Goal: Information Seeking & Learning: Learn about a topic

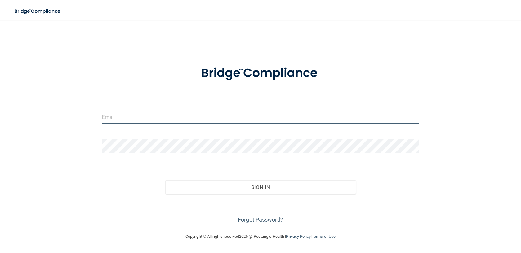
click at [163, 119] on input "email" at bounding box center [260, 117] width 317 height 14
type input "[EMAIL_ADDRESS][DOMAIN_NAME]"
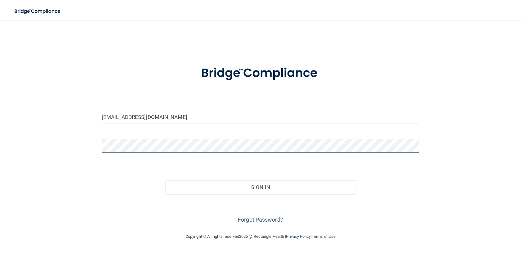
click at [165, 180] on button "Sign In" at bounding box center [260, 187] width 190 height 14
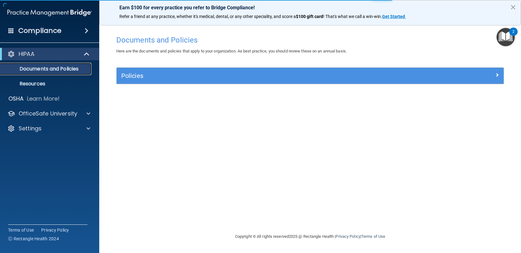
click at [70, 68] on p "Documents and Policies" at bounding box center [46, 69] width 85 height 6
click at [66, 66] on p "Documents and Policies" at bounding box center [46, 69] width 85 height 6
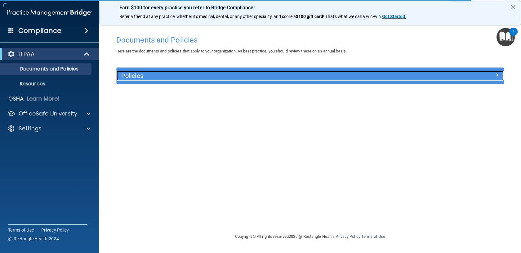
click at [170, 78] on h5 "Policies" at bounding box center [261, 75] width 281 height 7
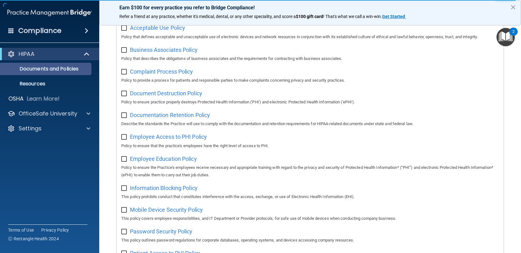
scroll to position [54, 0]
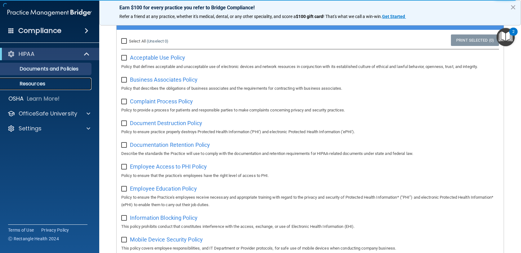
click at [41, 80] on link "Resources" at bounding box center [43, 84] width 98 height 12
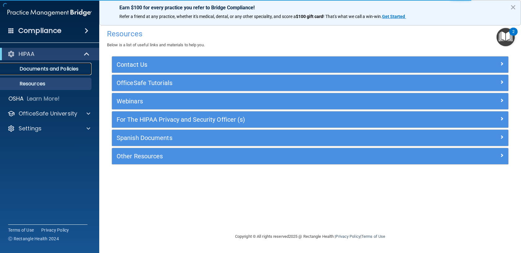
click at [44, 71] on p "Documents and Policies" at bounding box center [46, 69] width 85 height 6
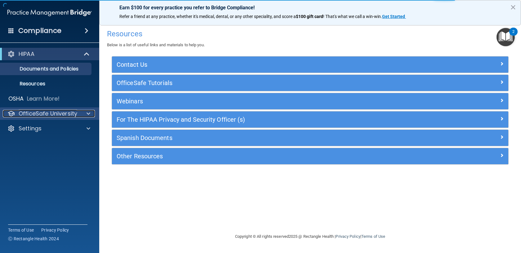
click at [42, 113] on p "OfficeSafe University" at bounding box center [48, 113] width 59 height 7
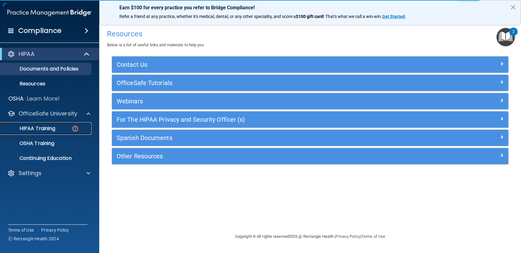
click at [46, 126] on p "HIPAA Training" at bounding box center [29, 128] width 51 height 6
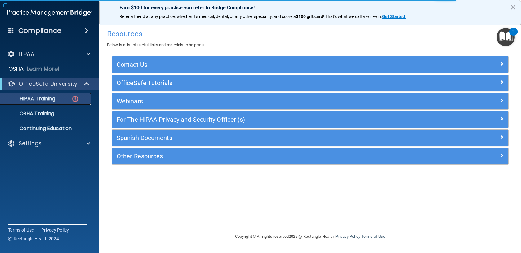
click at [74, 97] on img at bounding box center [75, 99] width 8 height 8
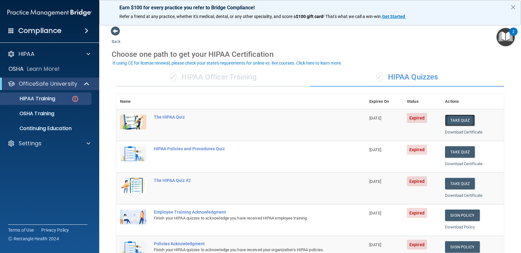
click at [457, 117] on button "Take Quiz" at bounding box center [460, 119] width 30 height 11
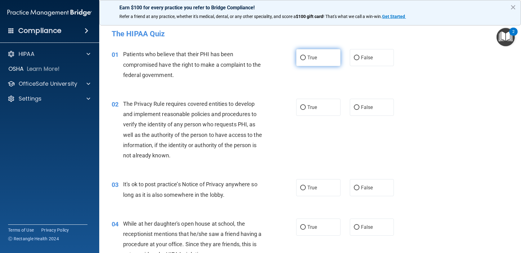
click at [301, 57] on input "True" at bounding box center [303, 57] width 6 height 5
radio input "true"
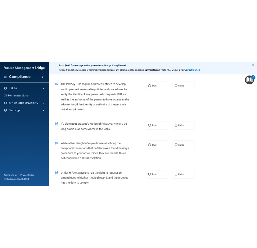
scroll to position [60, 0]
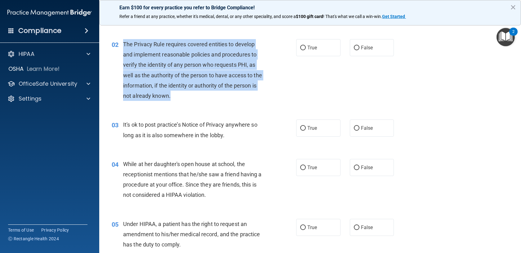
drag, startPoint x: 178, startPoint y: 95, endPoint x: 122, endPoint y: 47, distance: 74.3
click at [122, 47] on div "02 The Privacy Rule requires covered entities to develop and implement reasonab…" at bounding box center [203, 71] width 203 height 65
copy div "The Privacy Rule requires covered entities to develop and implement reasonable …"
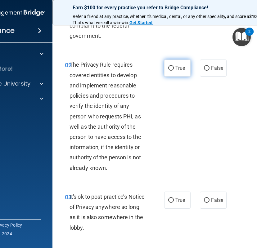
click at [177, 65] on span "True" at bounding box center [180, 68] width 10 height 6
click at [174, 66] on input "True" at bounding box center [171, 68] width 6 height 5
radio input "true"
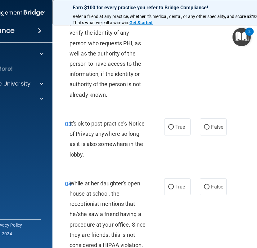
scroll to position [135, 0]
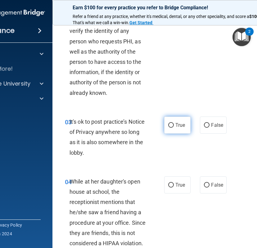
click at [178, 123] on span "True" at bounding box center [180, 125] width 10 height 6
click at [174, 123] on input "True" at bounding box center [171, 125] width 6 height 5
radio input "true"
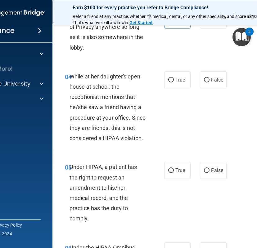
scroll to position [243, 0]
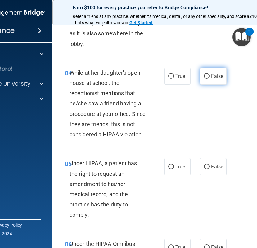
click at [207, 77] on input "False" at bounding box center [207, 76] width 6 height 5
radio input "true"
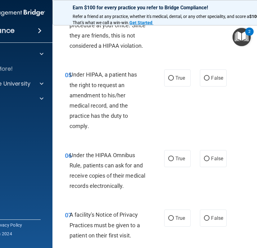
scroll to position [334, 0]
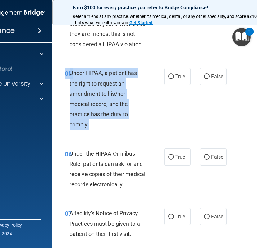
drag, startPoint x: 98, startPoint y: 127, endPoint x: 65, endPoint y: 76, distance: 60.4
click at [65, 76] on div "05 Under HIPAA, a patient has the right to request an amendment to his/her medi…" at bounding box center [114, 100] width 118 height 65
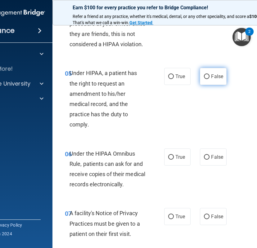
click at [222, 73] on span "False" at bounding box center [217, 76] width 12 height 6
click at [209, 74] on input "False" at bounding box center [207, 76] width 6 height 5
radio input "true"
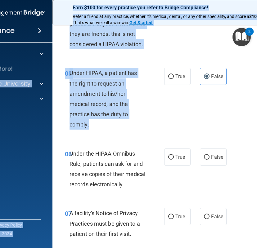
drag, startPoint x: 93, startPoint y: 125, endPoint x: 51, endPoint y: 76, distance: 64.4
click at [51, 76] on div "Compliance HIPAA Documents and Policies Report an Incident Business Associates …" at bounding box center [128, 124] width 257 height 248
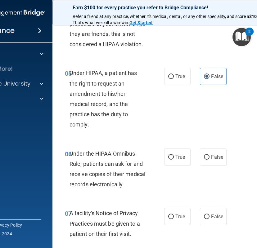
click at [70, 84] on span "Under HIPAA, a patient has the right to request an amendment to his/her medical…" at bounding box center [103, 99] width 68 height 58
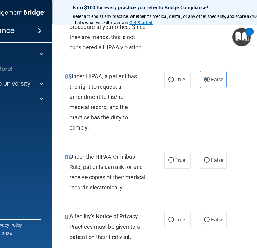
click at [90, 123] on div "Under HIPAA, a patient has the right to request an amendment to his/her medical…" at bounding box center [110, 102] width 82 height 62
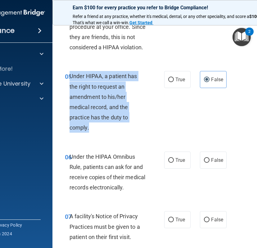
drag, startPoint x: 91, startPoint y: 130, endPoint x: 70, endPoint y: 73, distance: 60.6
click at [70, 73] on div "Under HIPAA, a patient has the right to request an amendment to his/her medical…" at bounding box center [110, 102] width 82 height 62
copy span "Under HIPAA, a patient has the right to request an amendment to his/her medical…"
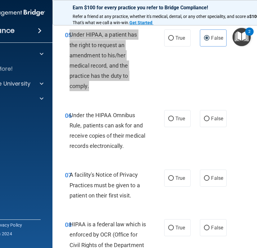
scroll to position [374, 0]
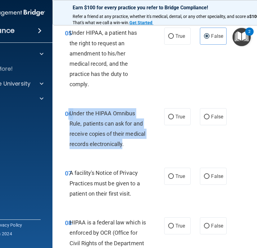
drag, startPoint x: 123, startPoint y: 144, endPoint x: 69, endPoint y: 115, distance: 61.4
click at [69, 115] on div "06 Under the HIPAA Omnibus Rule, patients can ask for and receive copies of the…" at bounding box center [114, 130] width 118 height 44
copy div "6 Under the HIPAA Omnibus Rule, patients can ask for and receive copies of thei…"
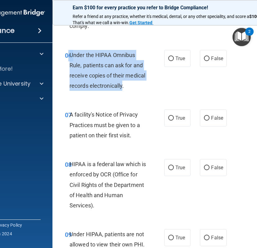
scroll to position [434, 0]
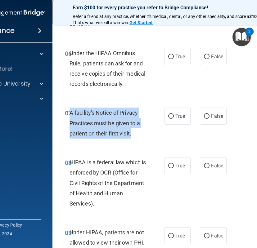
drag, startPoint x: 144, startPoint y: 136, endPoint x: 70, endPoint y: 114, distance: 77.8
click at [70, 114] on div "A facility's Notice of Privacy Practices must be given to a patient on their fi…" at bounding box center [110, 123] width 82 height 31
copy span "A facility's Notice of Privacy Practices must be given to a patient on their fi…"
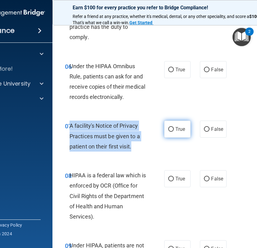
scroll to position [417, 0]
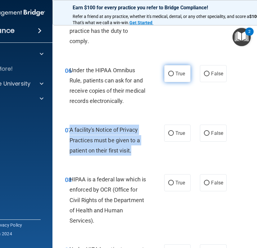
click at [173, 74] on input "True" at bounding box center [171, 74] width 6 height 5
radio input "true"
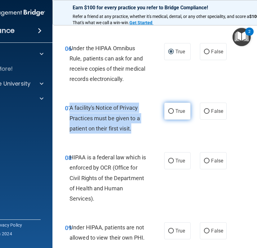
scroll to position [443, 0]
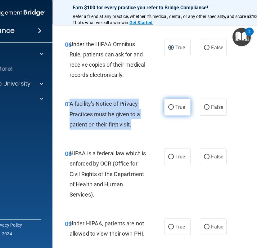
click at [168, 108] on input "True" at bounding box center [171, 107] width 6 height 5
radio input "true"
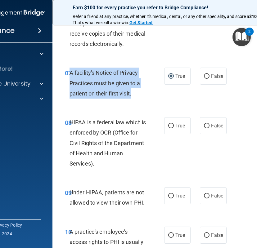
scroll to position [479, 0]
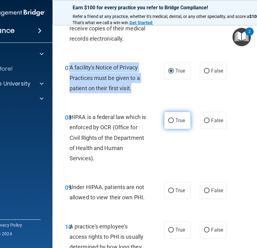
click at [170, 120] on input "True" at bounding box center [171, 120] width 6 height 5
radio input "true"
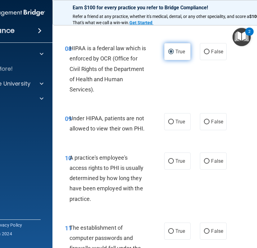
scroll to position [549, 0]
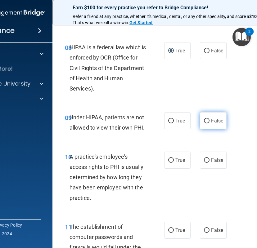
click at [209, 123] on input "False" at bounding box center [207, 121] width 6 height 5
radio input "true"
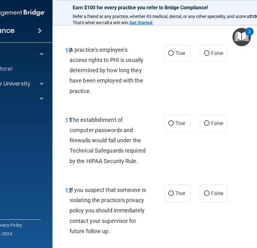
scroll to position [658, 0]
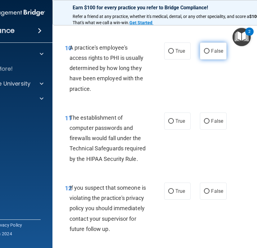
click at [213, 50] on span "False" at bounding box center [217, 51] width 12 height 6
click at [209, 50] on input "False" at bounding box center [207, 51] width 6 height 5
radio input "true"
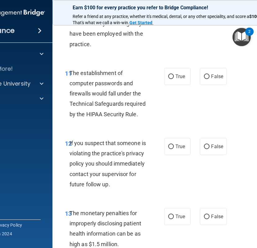
scroll to position [705, 0]
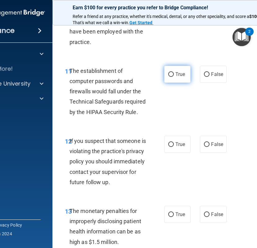
click at [173, 73] on input "True" at bounding box center [171, 74] width 6 height 5
radio input "true"
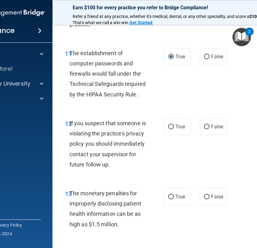
scroll to position [723, 0]
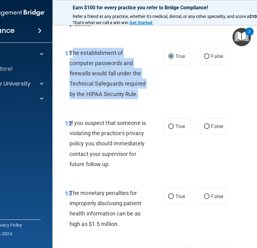
drag, startPoint x: 148, startPoint y: 98, endPoint x: 72, endPoint y: 54, distance: 87.9
click at [72, 54] on div "The establishment of computer passwords and firewalls would fall under the Tech…" at bounding box center [110, 73] width 82 height 51
copy span "he establishment of computer passwords and firewalls would fall under the Techn…"
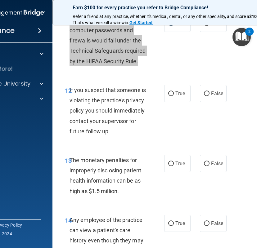
scroll to position [759, 0]
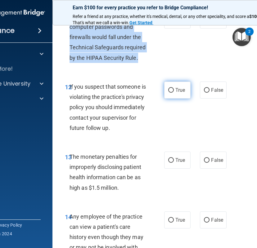
click at [172, 90] on input "True" at bounding box center [171, 90] width 6 height 5
radio input "true"
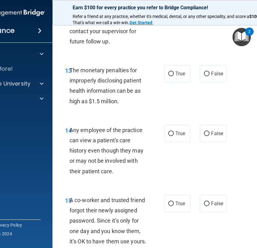
scroll to position [847, 0]
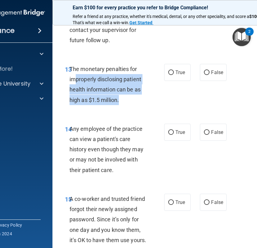
drag, startPoint x: 129, startPoint y: 116, endPoint x: 76, endPoint y: 86, distance: 60.8
click at [75, 86] on div "13 The monetary penalties for improperly disclosing patient health information …" at bounding box center [114, 86] width 118 height 44
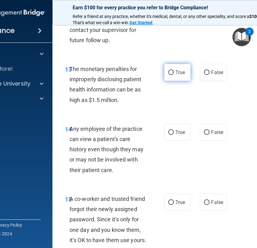
click at [188, 81] on label "True" at bounding box center [177, 72] width 26 height 17
click at [174, 75] on input "True" at bounding box center [171, 72] width 6 height 5
radio input "true"
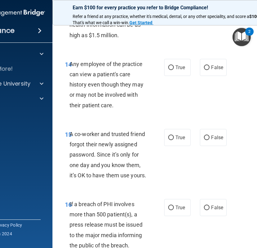
scroll to position [913, 0]
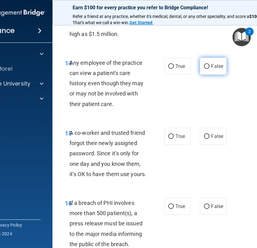
click at [207, 75] on label "False" at bounding box center [213, 66] width 26 height 17
click at [207, 69] on input "False" at bounding box center [207, 66] width 6 height 5
radio input "true"
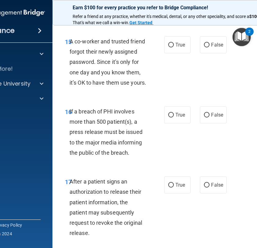
scroll to position [1005, 0]
click at [208, 47] on input "False" at bounding box center [207, 44] width 6 height 5
radio input "true"
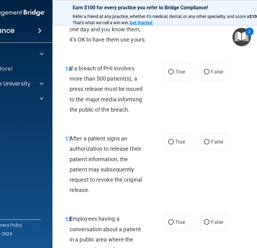
scroll to position [1053, 0]
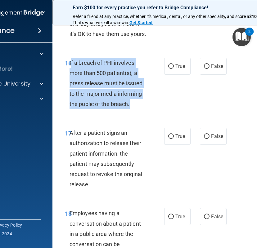
drag, startPoint x: 132, startPoint y: 130, endPoint x: 71, endPoint y: 85, distance: 75.7
click at [71, 85] on div "If a breach of PHI involves more than 500 patient(s), a press release must be i…" at bounding box center [110, 83] width 82 height 51
copy span "f a breach of PHI involves more than 500 patient(s), a press release must be is…"
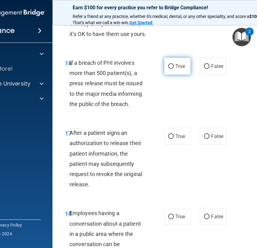
click at [168, 75] on label "True" at bounding box center [177, 66] width 26 height 17
click at [168, 69] on input "True" at bounding box center [171, 66] width 6 height 5
radio input "true"
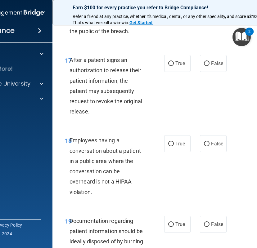
scroll to position [1139, 0]
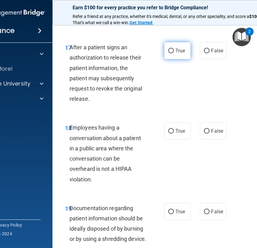
click at [173, 53] on input "True" at bounding box center [171, 51] width 6 height 5
radio input "true"
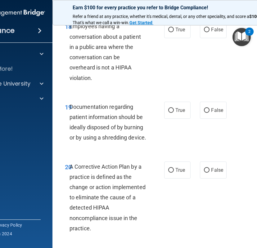
scroll to position [1242, 0]
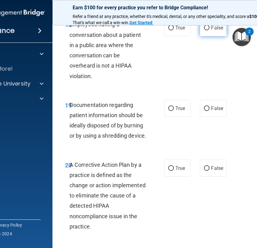
click at [219, 31] on span "False" at bounding box center [217, 28] width 12 height 6
click at [209, 30] on input "False" at bounding box center [207, 28] width 6 height 5
radio input "true"
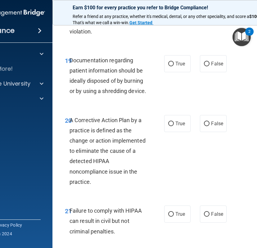
scroll to position [1286, 0]
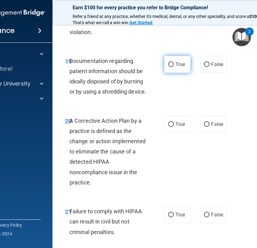
click at [170, 67] on input "True" at bounding box center [171, 64] width 6 height 5
radio input "true"
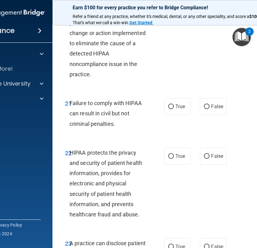
scroll to position [1394, 0]
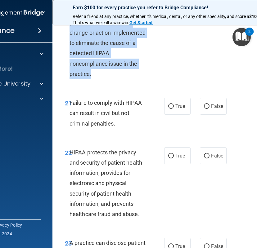
drag, startPoint x: 93, startPoint y: 108, endPoint x: 74, endPoint y: 47, distance: 64.1
click at [74, 47] on div "A Corrective Action Plan by a practice is defined as the change or action imple…" at bounding box center [110, 43] width 82 height 72
click at [171, 18] on input "True" at bounding box center [171, 16] width 6 height 5
radio input "true"
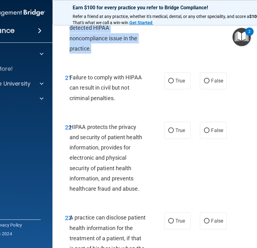
scroll to position [1427, 0]
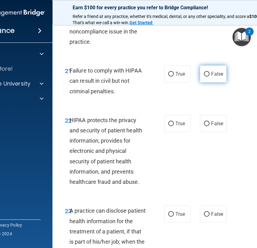
click at [201, 82] on label "False" at bounding box center [213, 73] width 26 height 17
click at [204, 77] on input "False" at bounding box center [207, 74] width 6 height 5
radio input "true"
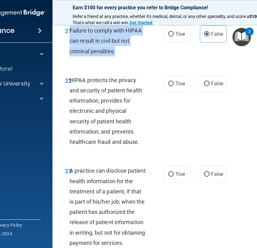
drag, startPoint x: 125, startPoint y: 87, endPoint x: 71, endPoint y: 63, distance: 59.0
click at [71, 56] on div "Failure to comply with HIPAA can result in civil but not criminal penalties." at bounding box center [110, 40] width 82 height 31
copy span "Failure to comply with HIPAA can result in civil but not criminal penalties."
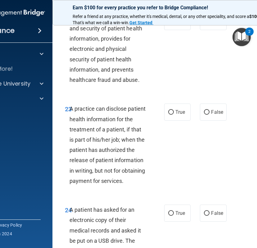
scroll to position [1527, 0]
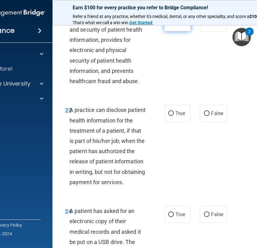
click at [169, 25] on input "True" at bounding box center [171, 23] width 6 height 5
radio input "true"
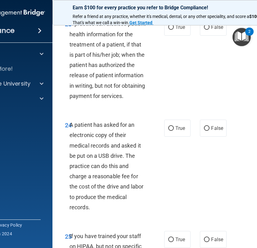
scroll to position [1620, 0]
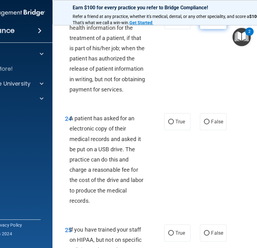
click at [206, 23] on input "False" at bounding box center [207, 21] width 6 height 5
radio input "true"
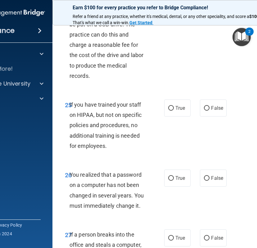
scroll to position [1740, 0]
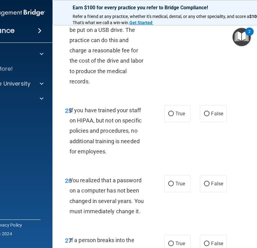
click at [181, 11] on label "True" at bounding box center [177, 2] width 26 height 17
click at [174, 5] on input "True" at bounding box center [171, 2] width 6 height 5
radio input "true"
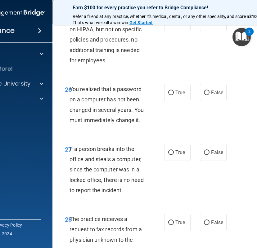
scroll to position [1832, 0]
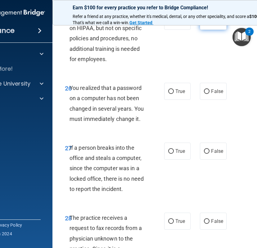
click at [205, 24] on input "False" at bounding box center [207, 21] width 6 height 5
radio input "true"
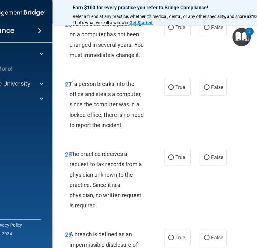
scroll to position [1902, 0]
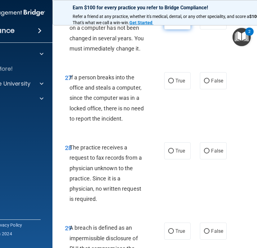
click at [174, 29] on label "True" at bounding box center [177, 20] width 26 height 17
click at [174, 24] on input "True" at bounding box center [171, 21] width 6 height 5
radio input "true"
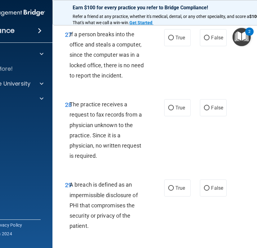
scroll to position [1947, 0]
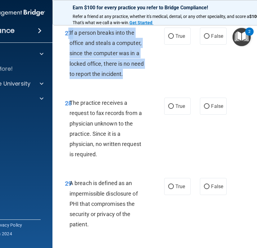
drag, startPoint x: 126, startPoint y: 116, endPoint x: 69, endPoint y: 77, distance: 69.6
click at [69, 77] on div "27 If a person breaks into the office and steals a computer, since the computer…" at bounding box center [114, 55] width 118 height 55
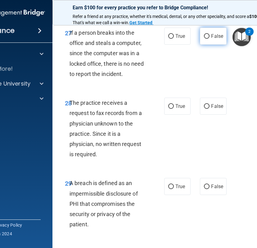
click at [214, 39] on span "False" at bounding box center [217, 36] width 12 height 6
click at [209, 39] on input "False" at bounding box center [207, 36] width 6 height 5
radio input "true"
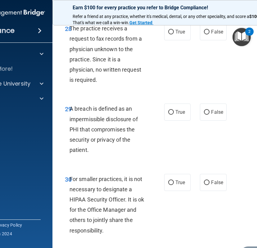
scroll to position [2022, 0]
click at [204, 34] on input "False" at bounding box center [207, 31] width 6 height 5
radio input "true"
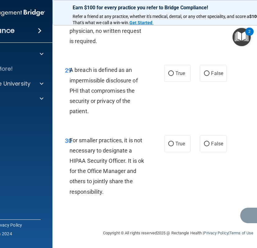
scroll to position [2098, 0]
click at [173, 76] on input "True" at bounding box center [171, 73] width 6 height 5
radio input "true"
click at [207, 148] on label "False" at bounding box center [213, 143] width 26 height 17
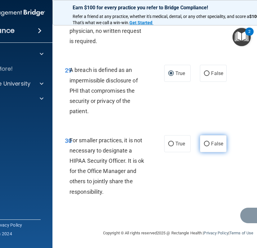
click at [207, 146] on input "False" at bounding box center [207, 144] width 6 height 5
radio input "true"
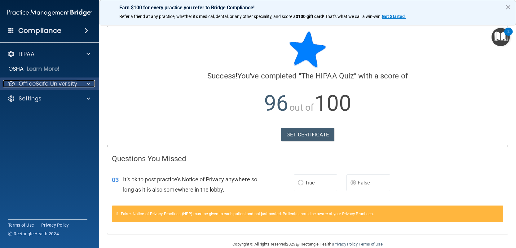
click at [76, 83] on p "OfficeSafe University" at bounding box center [48, 83] width 59 height 7
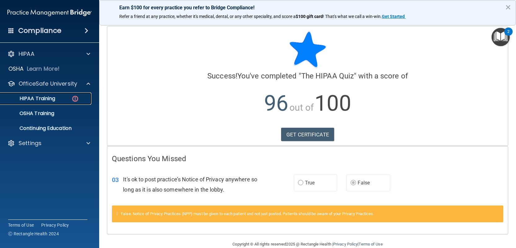
click at [57, 100] on div "HIPAA Training" at bounding box center [46, 98] width 85 height 6
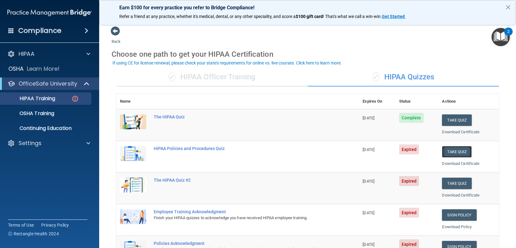
click at [444, 152] on button "Take Quiz" at bounding box center [457, 151] width 30 height 11
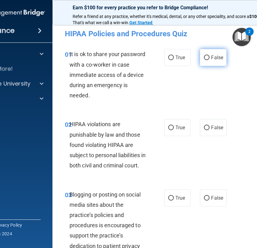
click at [204, 55] on input "False" at bounding box center [207, 57] width 6 height 5
radio input "true"
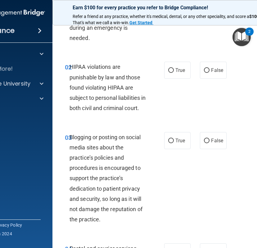
scroll to position [60, 0]
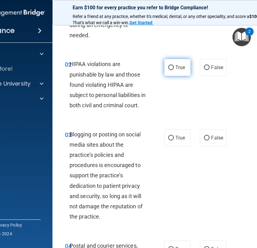
click at [179, 65] on span "True" at bounding box center [180, 67] width 10 height 6
click at [174, 65] on input "True" at bounding box center [171, 67] width 6 height 5
radio input "true"
click at [202, 146] on label "False" at bounding box center [213, 137] width 26 height 17
click at [204, 140] on input "False" at bounding box center [207, 138] width 6 height 5
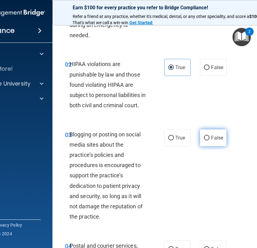
radio input "true"
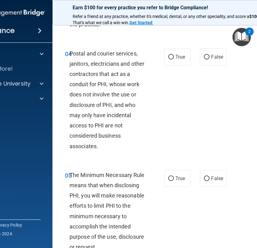
scroll to position [252, 0]
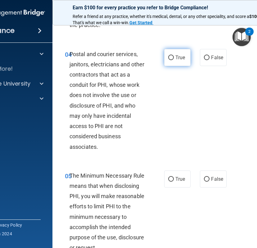
click at [169, 65] on label "True" at bounding box center [177, 57] width 26 height 17
click at [169, 60] on input "True" at bounding box center [171, 57] width 6 height 5
radio input "true"
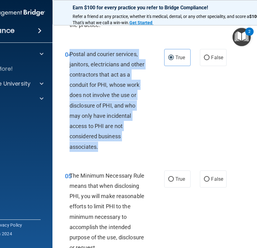
drag, startPoint x: 109, startPoint y: 162, endPoint x: 69, endPoint y: 65, distance: 105.2
click at [69, 65] on div "04 Postal and courier services, janitors, electricians and other contractors th…" at bounding box center [114, 102] width 118 height 106
copy span "Postal and courier services, janitors, electricians and other contractors that …"
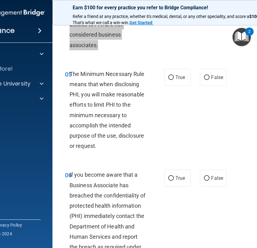
scroll to position [354, 0]
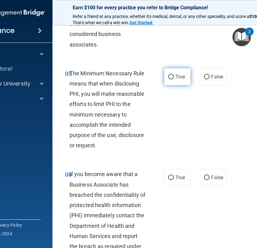
click at [172, 85] on label "True" at bounding box center [177, 76] width 26 height 17
click at [172, 79] on input "True" at bounding box center [171, 77] width 6 height 5
radio input "true"
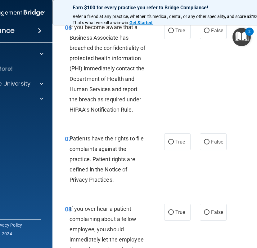
scroll to position [502, 0]
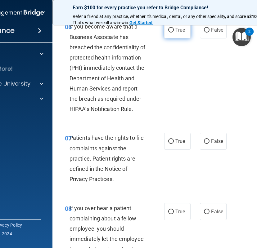
click at [176, 33] on span "True" at bounding box center [180, 30] width 10 height 6
click at [174, 33] on input "True" at bounding box center [171, 30] width 6 height 5
radio input "true"
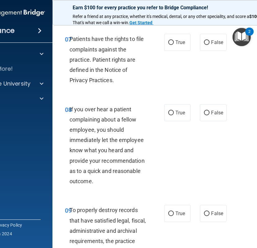
scroll to position [601, 0]
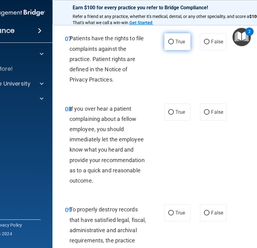
click at [185, 50] on label "True" at bounding box center [177, 41] width 26 height 17
click at [174, 44] on input "True" at bounding box center [171, 42] width 6 height 5
radio input "true"
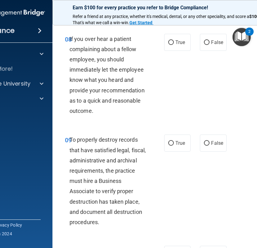
scroll to position [672, 0]
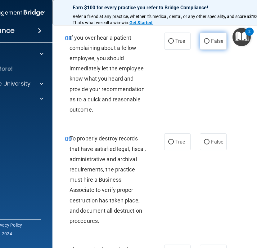
click at [207, 50] on label "False" at bounding box center [213, 41] width 26 height 17
click at [207, 44] on input "False" at bounding box center [207, 41] width 6 height 5
radio input "true"
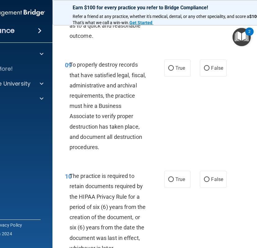
scroll to position [771, 0]
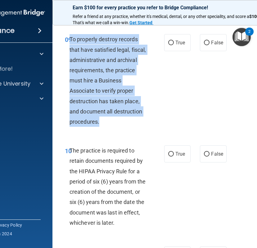
drag, startPoint x: 103, startPoint y: 133, endPoint x: 70, endPoint y: 51, distance: 88.7
click at [70, 51] on div "To properly destroy records that have satisfied legal, fiscal, administrative a…" at bounding box center [110, 80] width 82 height 93
copy span "To properly destroy records that have satisfied legal, fiscal, administrative a…"
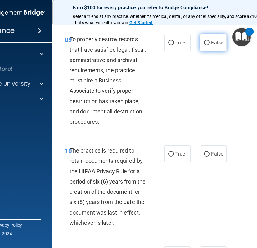
click at [213, 46] on span "False" at bounding box center [217, 43] width 12 height 6
click at [209, 45] on input "False" at bounding box center [207, 43] width 6 height 5
radio input "true"
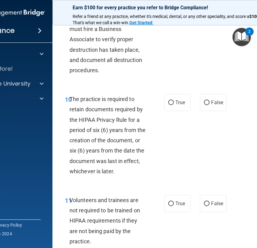
scroll to position [825, 0]
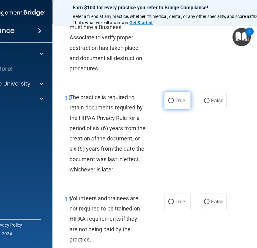
click at [182, 104] on span "True" at bounding box center [180, 101] width 10 height 6
click at [174, 103] on input "True" at bounding box center [171, 101] width 6 height 5
radio input "true"
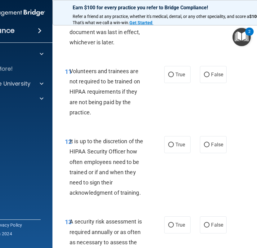
scroll to position [952, 0]
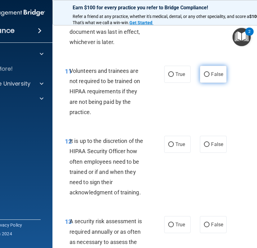
click at [218, 77] on span "False" at bounding box center [217, 74] width 12 height 6
click at [209, 77] on input "False" at bounding box center [207, 74] width 6 height 5
radio input "true"
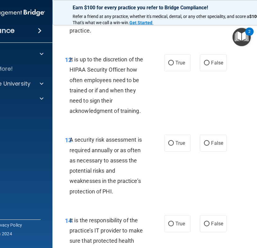
scroll to position [1036, 0]
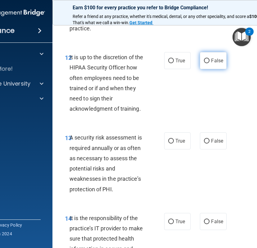
click at [203, 69] on label "False" at bounding box center [213, 60] width 26 height 17
click at [204, 63] on input "False" at bounding box center [207, 61] width 6 height 5
radio input "true"
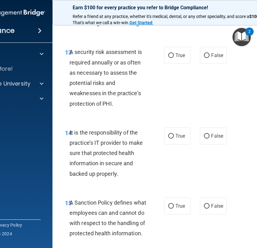
scroll to position [1123, 0]
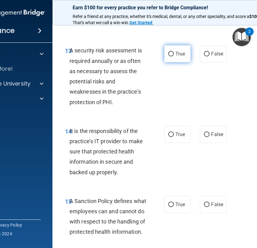
click at [177, 57] on span "True" at bounding box center [180, 54] width 10 height 6
click at [174, 56] on input "True" at bounding box center [171, 54] width 6 height 5
radio input "true"
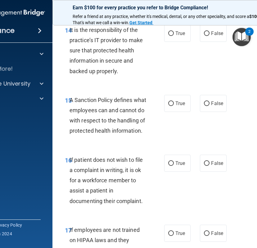
scroll to position [1225, 0]
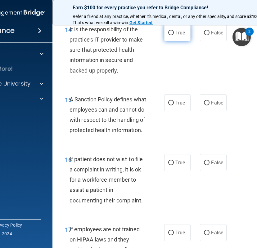
click at [169, 41] on label "True" at bounding box center [177, 32] width 26 height 17
click at [169, 35] on input "True" at bounding box center [171, 33] width 6 height 5
radio input "true"
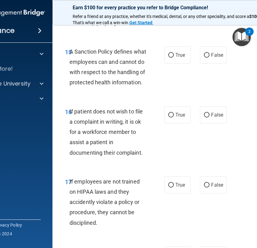
scroll to position [1274, 0]
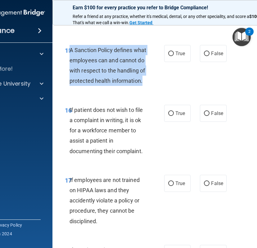
drag, startPoint x: 136, startPoint y: 101, endPoint x: 70, endPoint y: 63, distance: 75.9
click at [70, 63] on div "A Sanction Policy defines what employees can and cannot do with respect to the …" at bounding box center [110, 65] width 82 height 41
copy span "A Sanction Policy defines what employees can and cannot do with respect to the …"
click at [205, 56] on input "False" at bounding box center [207, 53] width 6 height 5
radio input "true"
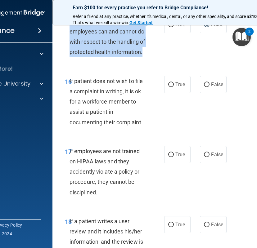
scroll to position [1304, 0]
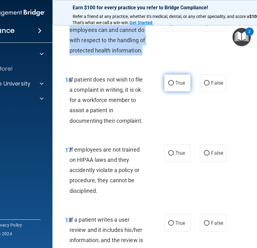
click at [171, 86] on input "True" at bounding box center [171, 83] width 6 height 5
radio input "true"
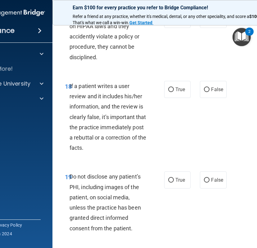
scroll to position [1439, 0]
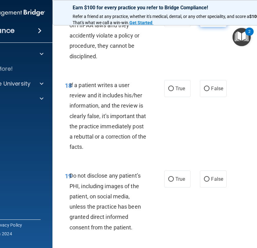
click at [209, 27] on label "False" at bounding box center [213, 18] width 26 height 17
click at [209, 21] on input "False" at bounding box center [207, 18] width 6 height 5
radio input "true"
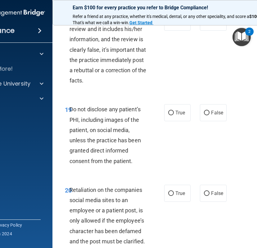
scroll to position [1501, 0]
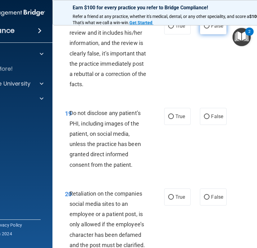
click at [211, 34] on label "False" at bounding box center [213, 25] width 26 height 17
click at [209, 29] on input "False" at bounding box center [207, 26] width 6 height 5
radio input "true"
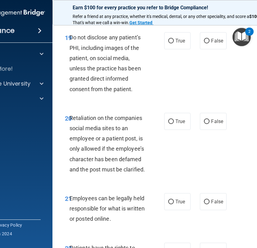
scroll to position [1578, 0]
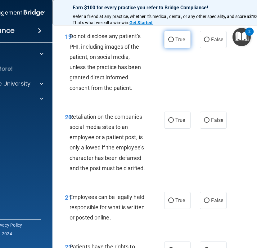
click at [183, 42] on span "True" at bounding box center [180, 40] width 10 height 6
click at [174, 42] on input "True" at bounding box center [171, 40] width 6 height 5
radio input "true"
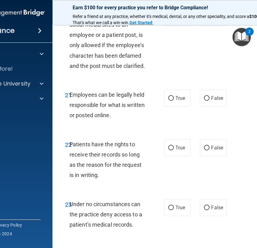
scroll to position [1681, 0]
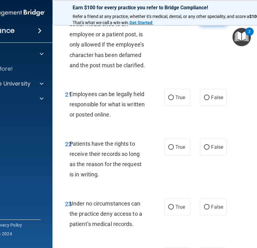
click at [212, 20] on span "False" at bounding box center [217, 17] width 12 height 6
click at [209, 20] on input "False" at bounding box center [207, 17] width 6 height 5
radio input "true"
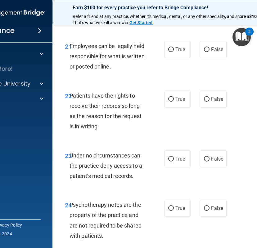
scroll to position [1732, 0]
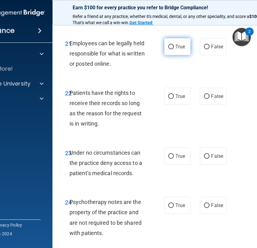
click at [176, 55] on label "True" at bounding box center [177, 46] width 26 height 17
click at [174, 49] on input "True" at bounding box center [171, 47] width 6 height 5
radio input "true"
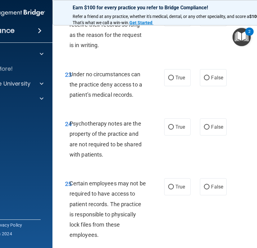
scroll to position [1810, 0]
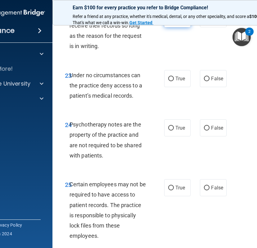
click at [175, 27] on label "True" at bounding box center [177, 18] width 26 height 17
click at [174, 21] on input "True" at bounding box center [171, 19] width 6 height 5
radio input "true"
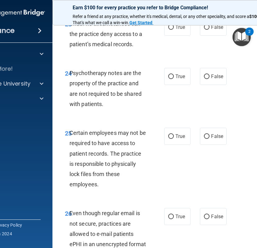
scroll to position [1862, 0]
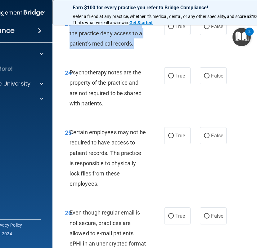
drag, startPoint x: 139, startPoint y: 65, endPoint x: 69, endPoint y: 47, distance: 72.0
click at [69, 47] on div "Under no circumstances can the practice deny access to a patient’s medical reco…" at bounding box center [110, 33] width 82 height 31
click at [206, 29] on input "False" at bounding box center [207, 26] width 6 height 5
radio input "true"
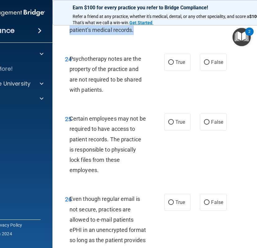
scroll to position [1876, 0]
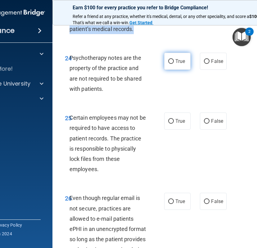
click at [169, 64] on input "True" at bounding box center [171, 61] width 6 height 5
radio input "true"
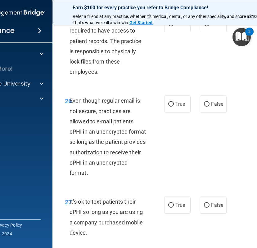
scroll to position [1974, 0]
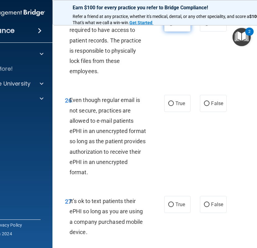
click at [185, 32] on label "True" at bounding box center [177, 23] width 26 height 17
click at [174, 26] on input "True" at bounding box center [171, 23] width 6 height 5
radio input "true"
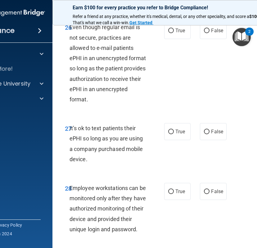
scroll to position [2048, 0]
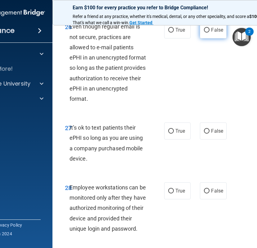
click at [206, 38] on label "False" at bounding box center [213, 29] width 26 height 17
click at [206, 33] on input "False" at bounding box center [207, 30] width 6 height 5
radio input "true"
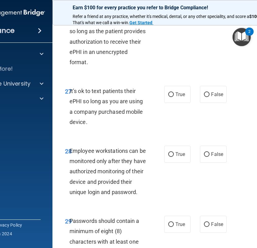
scroll to position [2085, 0]
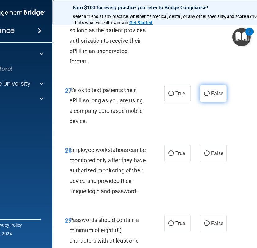
click at [206, 102] on label "False" at bounding box center [213, 93] width 26 height 17
click at [206, 96] on input "False" at bounding box center [207, 93] width 6 height 5
radio input "true"
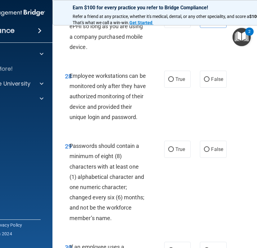
scroll to position [2160, 0]
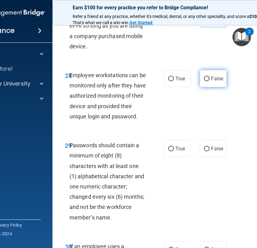
click at [209, 81] on input "False" at bounding box center [207, 79] width 6 height 5
radio input "true"
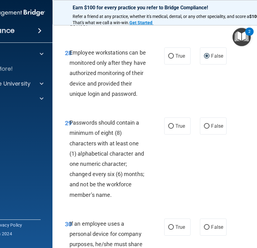
scroll to position [2184, 0]
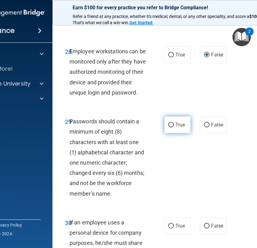
click at [172, 133] on label "True" at bounding box center [177, 124] width 26 height 17
click at [172, 127] on input "True" at bounding box center [171, 125] width 6 height 5
radio input "true"
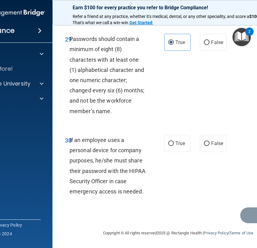
scroll to position [2287, 0]
click at [205, 143] on input "False" at bounding box center [207, 143] width 6 height 5
radio input "true"
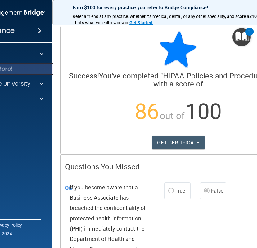
click at [34, 71] on div "OSHA Learn More!" at bounding box center [3, 69] width 109 height 12
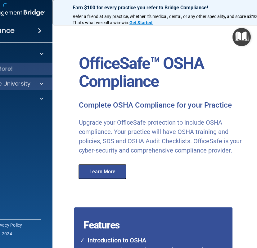
click at [37, 80] on div "OfficeSafe University" at bounding box center [3, 84] width 100 height 12
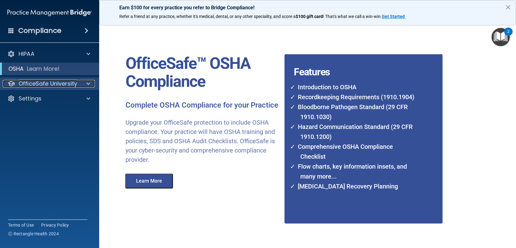
click at [81, 84] on div at bounding box center [88, 83] width 16 height 7
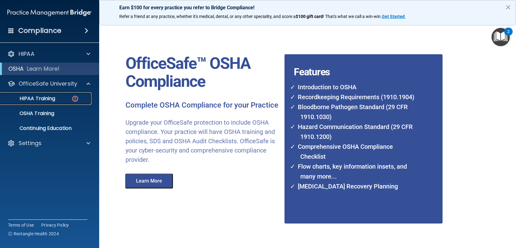
click at [78, 98] on img at bounding box center [75, 99] width 8 height 8
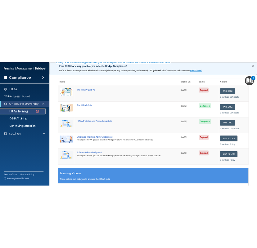
scroll to position [62, 0]
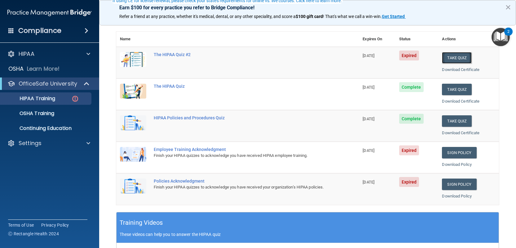
click at [443, 55] on button "Take Quiz" at bounding box center [457, 57] width 30 height 11
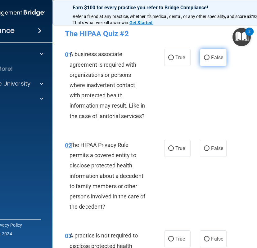
click at [205, 60] on label "False" at bounding box center [213, 57] width 26 height 17
click at [205, 60] on input "False" at bounding box center [207, 57] width 6 height 5
radio input "true"
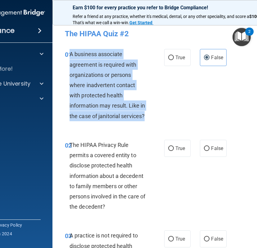
drag, startPoint x: 151, startPoint y: 116, endPoint x: 70, endPoint y: 54, distance: 101.9
click at [70, 54] on div "01 A business associate agreement is required with organizations or persons whe…" at bounding box center [114, 86] width 118 height 75
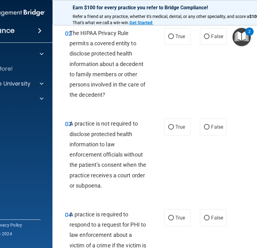
scroll to position [109, 0]
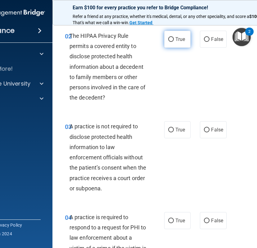
click at [174, 45] on label "True" at bounding box center [177, 39] width 26 height 17
click at [174, 42] on input "True" at bounding box center [171, 39] width 6 height 5
radio input "true"
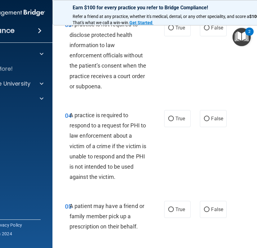
scroll to position [206, 0]
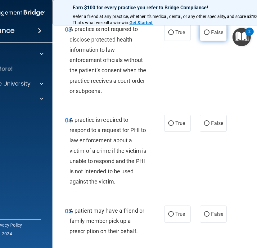
click at [213, 36] on label "False" at bounding box center [213, 32] width 26 height 17
click at [209, 35] on input "False" at bounding box center [207, 32] width 6 height 5
radio input "true"
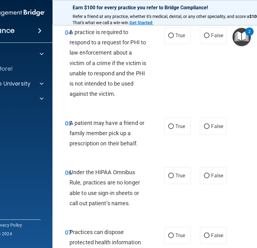
scroll to position [289, 0]
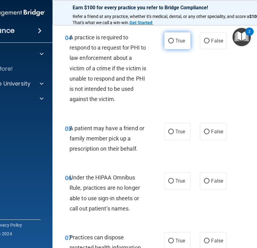
click at [178, 37] on label "True" at bounding box center [177, 40] width 26 height 17
click at [174, 39] on input "True" at bounding box center [171, 41] width 6 height 5
radio input "true"
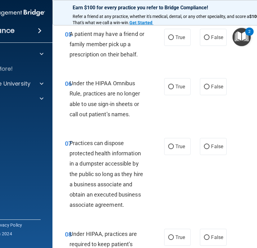
scroll to position [384, 0]
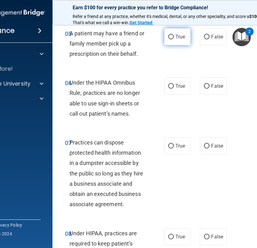
click at [174, 42] on label "True" at bounding box center [177, 36] width 26 height 17
click at [174, 39] on input "True" at bounding box center [171, 37] width 6 height 5
radio input "true"
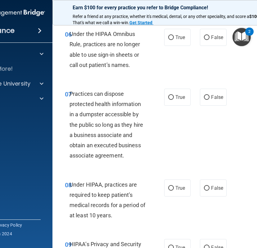
scroll to position [431, 0]
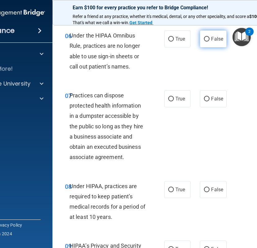
click at [220, 34] on label "False" at bounding box center [213, 38] width 26 height 17
click at [209, 37] on input "False" at bounding box center [207, 39] width 6 height 5
radio input "true"
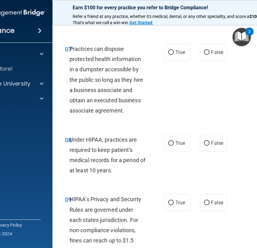
scroll to position [480, 0]
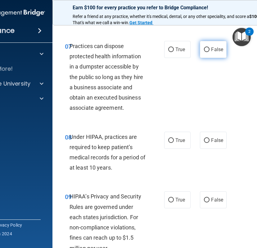
click at [210, 56] on label "False" at bounding box center [213, 49] width 26 height 17
click at [209, 52] on input "False" at bounding box center [207, 49] width 6 height 5
radio input "true"
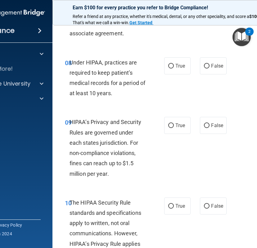
scroll to position [556, 0]
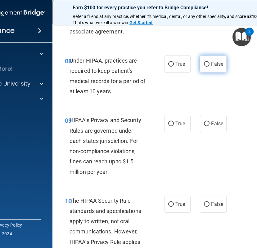
click at [209, 69] on label "False" at bounding box center [213, 63] width 26 height 17
click at [209, 67] on input "False" at bounding box center [207, 64] width 6 height 5
radio input "true"
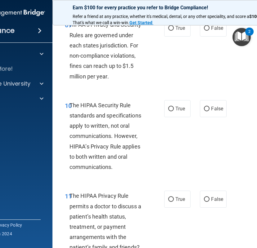
scroll to position [646, 0]
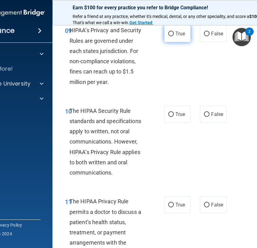
click at [178, 40] on label "True" at bounding box center [177, 33] width 26 height 17
click at [174, 36] on input "True" at bounding box center [171, 34] width 6 height 5
radio input "true"
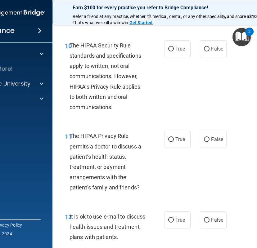
scroll to position [710, 0]
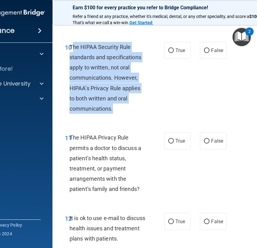
drag, startPoint x: 122, startPoint y: 106, endPoint x: 73, endPoint y: 49, distance: 75.0
click at [73, 49] on div "The HIPAA Security Rule standards and specifications apply to written, not oral…" at bounding box center [110, 78] width 82 height 72
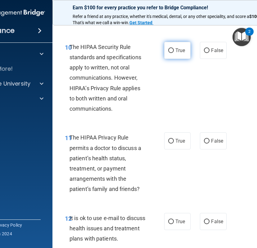
click at [177, 53] on span "True" at bounding box center [180, 50] width 10 height 6
click at [174, 53] on input "True" at bounding box center [171, 50] width 6 height 5
radio input "true"
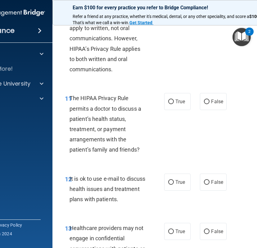
scroll to position [750, 0]
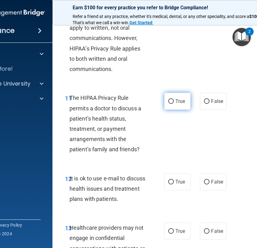
click at [173, 106] on label "True" at bounding box center [177, 101] width 26 height 17
click at [173, 104] on input "True" at bounding box center [171, 101] width 6 height 5
radio input "true"
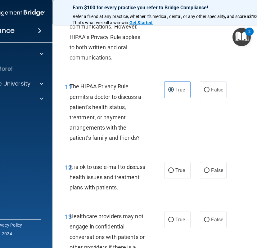
scroll to position [762, 0]
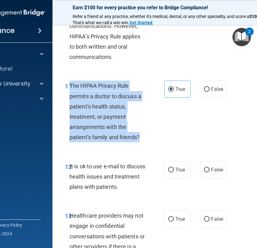
drag, startPoint x: 153, startPoint y: 138, endPoint x: 70, endPoint y: 88, distance: 96.5
click at [70, 88] on div "11 The HIPAA Privacy Rule permits a doctor to discuss a patient’s health status…" at bounding box center [114, 113] width 118 height 65
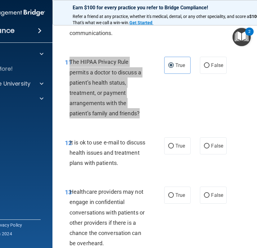
scroll to position [786, 0]
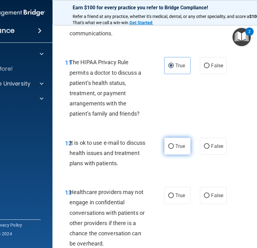
click at [187, 146] on label "True" at bounding box center [177, 146] width 26 height 17
click at [174, 146] on input "True" at bounding box center [171, 146] width 6 height 5
radio input "true"
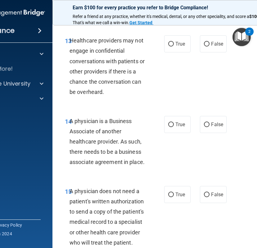
scroll to position [938, 0]
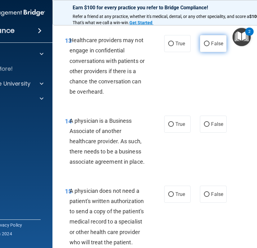
click at [209, 43] on label "False" at bounding box center [213, 43] width 26 height 17
click at [209, 43] on input "False" at bounding box center [207, 44] width 6 height 5
radio input "true"
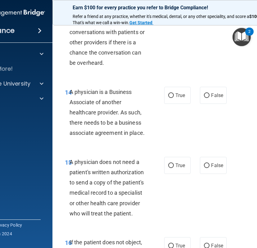
scroll to position [967, 0]
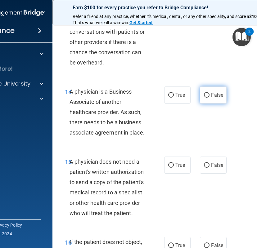
click at [214, 90] on label "False" at bounding box center [213, 94] width 26 height 17
click at [209, 93] on input "False" at bounding box center [207, 95] width 6 height 5
radio input "true"
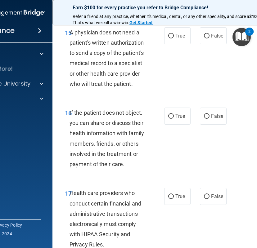
scroll to position [1096, 0]
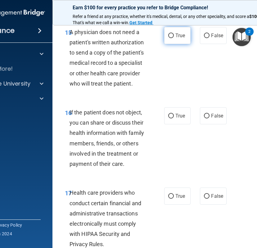
click at [176, 37] on span "True" at bounding box center [180, 36] width 10 height 6
click at [174, 37] on input "True" at bounding box center [171, 35] width 6 height 5
radio input "true"
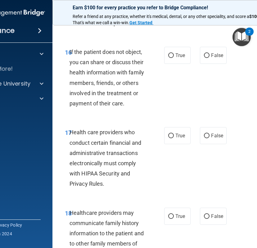
scroll to position [1158, 0]
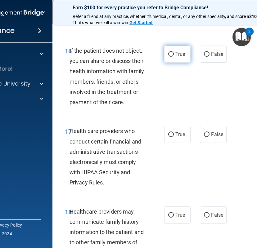
click at [178, 59] on label "True" at bounding box center [177, 54] width 26 height 17
click at [174, 57] on input "True" at bounding box center [171, 54] width 6 height 5
radio input "true"
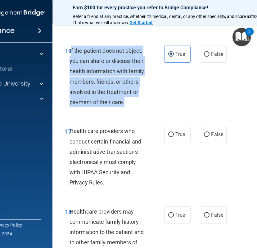
drag, startPoint x: 131, startPoint y: 106, endPoint x: 70, endPoint y: 51, distance: 82.1
click at [70, 51] on div "If the patient does not object, you can share or discuss their health informati…" at bounding box center [110, 77] width 82 height 62
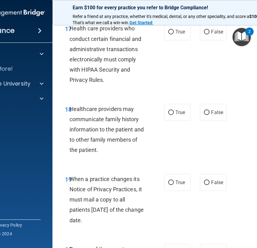
scroll to position [1262, 0]
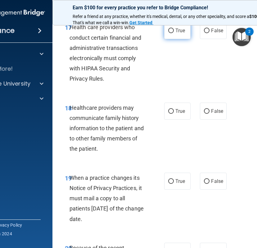
click at [171, 33] on input "True" at bounding box center [171, 31] width 6 height 5
radio input "true"
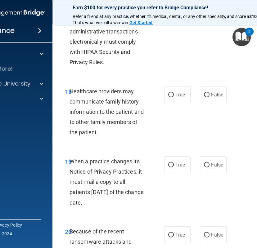
scroll to position [1281, 0]
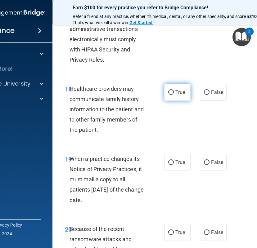
click at [176, 88] on label "True" at bounding box center [177, 92] width 26 height 17
click at [174, 90] on input "True" at bounding box center [171, 92] width 6 height 5
radio input "true"
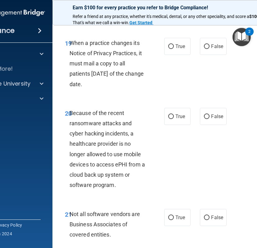
scroll to position [1397, 0]
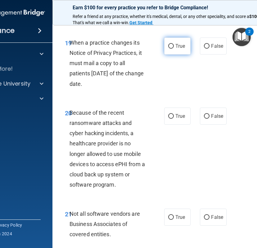
click at [182, 43] on label "True" at bounding box center [177, 46] width 26 height 17
click at [174, 44] on input "True" at bounding box center [171, 46] width 6 height 5
radio input "true"
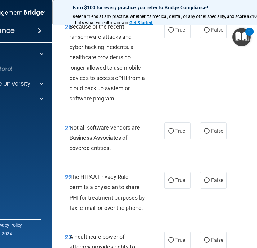
scroll to position [1481, 0]
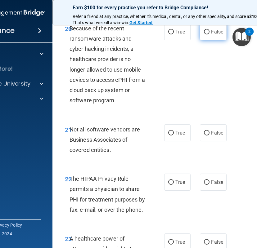
click at [219, 36] on label "False" at bounding box center [213, 31] width 26 height 17
click at [209, 34] on input "False" at bounding box center [207, 32] width 6 height 5
radio input "true"
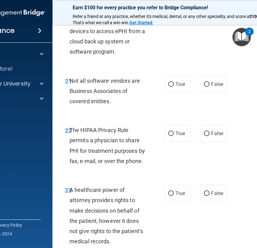
scroll to position [1532, 0]
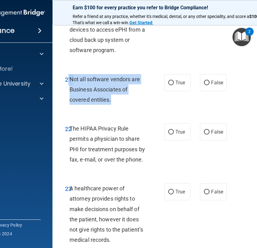
drag, startPoint x: 118, startPoint y: 98, endPoint x: 68, endPoint y: 76, distance: 54.7
click at [68, 76] on div "21 Not all software vendors are Business Associates of covered entities." at bounding box center [114, 91] width 118 height 34
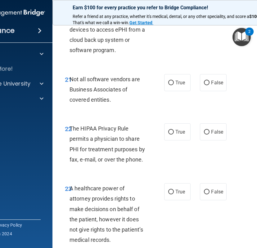
click at [186, 60] on div "20 Because of the recent ransomware attacks and cyber hacking incidents, a heal…" at bounding box center [178, 15] width 236 height 101
click at [177, 75] on label "True" at bounding box center [177, 82] width 26 height 17
click at [174, 81] on input "True" at bounding box center [171, 83] width 6 height 5
radio input "true"
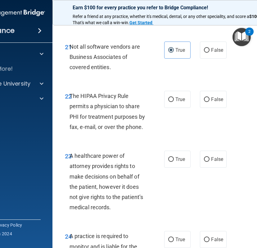
scroll to position [1565, 0]
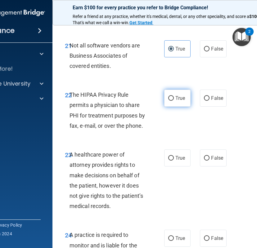
click at [170, 99] on input "True" at bounding box center [171, 98] width 6 height 5
radio input "true"
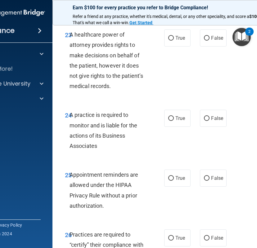
scroll to position [1683, 0]
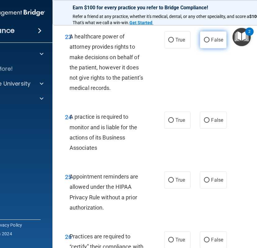
click at [208, 43] on label "False" at bounding box center [213, 39] width 26 height 17
click at [208, 42] on input "False" at bounding box center [207, 40] width 6 height 5
radio input "true"
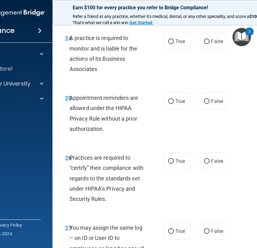
scroll to position [1763, 0]
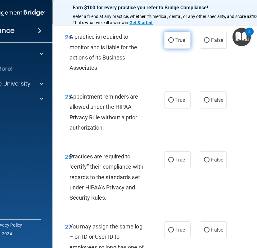
click at [178, 43] on span "True" at bounding box center [180, 40] width 10 height 6
click at [174, 43] on input "True" at bounding box center [171, 40] width 6 height 5
radio input "true"
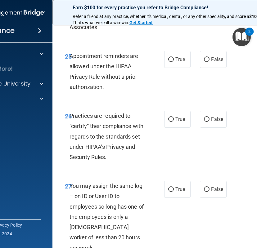
scroll to position [1805, 0]
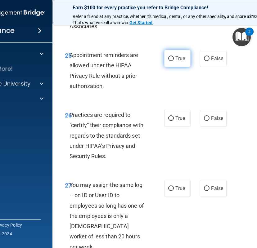
click at [175, 60] on span "True" at bounding box center [180, 58] width 10 height 6
click at [174, 60] on input "True" at bounding box center [171, 58] width 6 height 5
radio input "true"
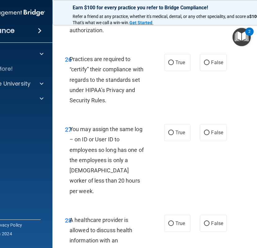
scroll to position [1861, 0]
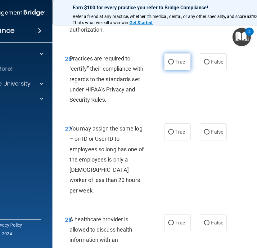
click at [165, 64] on label "True" at bounding box center [177, 61] width 26 height 17
click at [168, 64] on input "True" at bounding box center [171, 62] width 6 height 5
radio input "true"
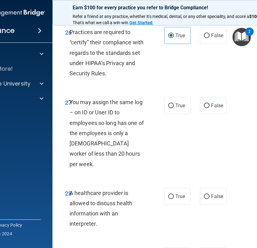
scroll to position [1888, 0]
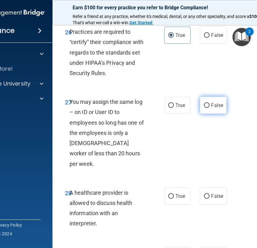
click at [209, 107] on label "False" at bounding box center [213, 105] width 26 height 17
click at [209, 107] on input "False" at bounding box center [207, 105] width 6 height 5
radio input "true"
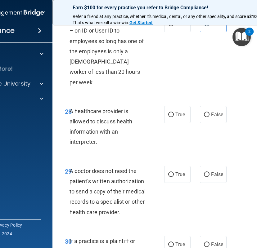
scroll to position [1969, 0]
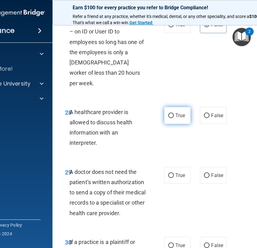
click at [185, 112] on label "True" at bounding box center [177, 115] width 26 height 17
click at [174, 113] on input "True" at bounding box center [171, 115] width 6 height 5
radio input "true"
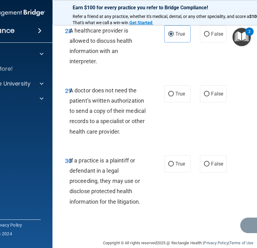
scroll to position [2050, 0]
click at [176, 89] on label "True" at bounding box center [177, 93] width 26 height 17
click at [174, 92] on input "True" at bounding box center [171, 94] width 6 height 5
radio input "true"
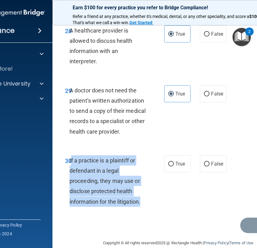
drag, startPoint x: 149, startPoint y: 192, endPoint x: 70, endPoint y: 154, distance: 87.6
click at [70, 155] on div "If a practice is a plaintiff or defendant in a legal proceeding, they may use o…" at bounding box center [110, 180] width 82 height 51
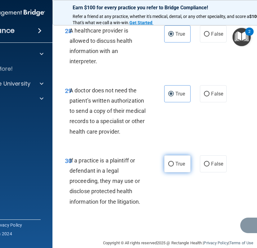
click at [183, 161] on span "True" at bounding box center [180, 164] width 10 height 6
click at [174, 162] on input "True" at bounding box center [171, 164] width 6 height 5
radio input "true"
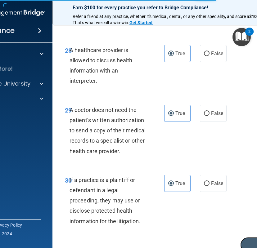
scroll to position [2031, 0]
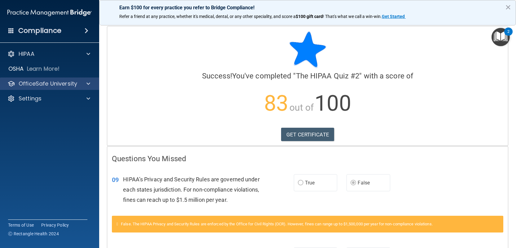
click at [78, 88] on div "OfficeSafe University" at bounding box center [50, 84] width 100 height 12
click at [87, 84] on span at bounding box center [88, 83] width 4 height 7
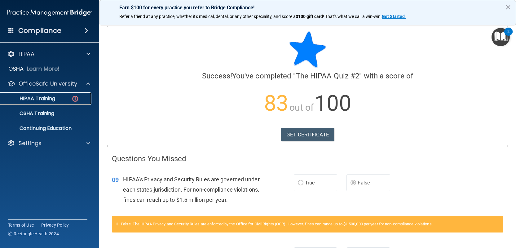
click at [80, 97] on div "HIPAA Training" at bounding box center [46, 98] width 85 height 6
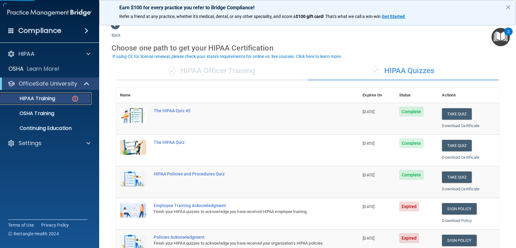
scroll to position [9, 0]
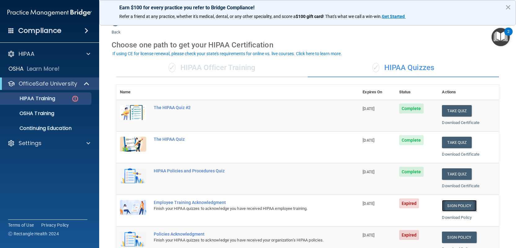
click at [446, 204] on link "Sign Policy" at bounding box center [459, 205] width 34 height 11
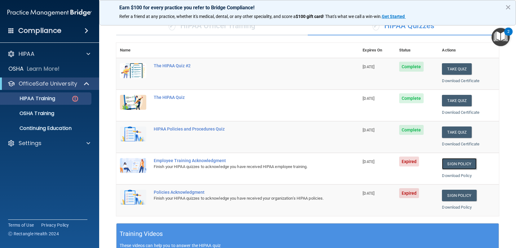
scroll to position [83, 0]
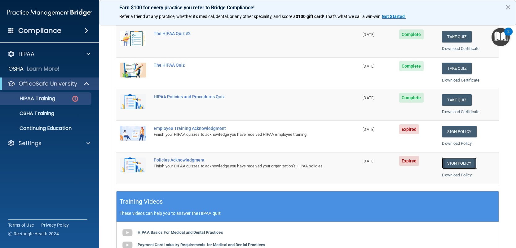
click at [453, 164] on link "Sign Policy" at bounding box center [459, 162] width 34 height 11
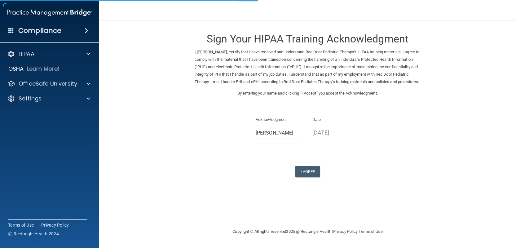
click at [308, 172] on div "Sign Your HIPAA Training Acknowledgment I, Brianna Mittelsteadt , certify that …" at bounding box center [308, 101] width 226 height 151
click at [308, 176] on button "I Agree" at bounding box center [307, 171] width 25 height 11
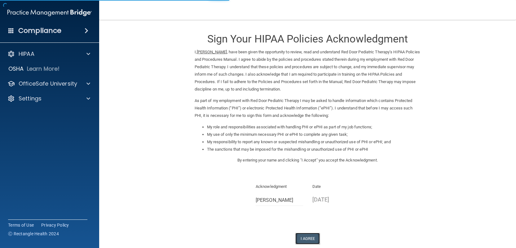
click at [310, 236] on button "I Agree" at bounding box center [307, 238] width 25 height 11
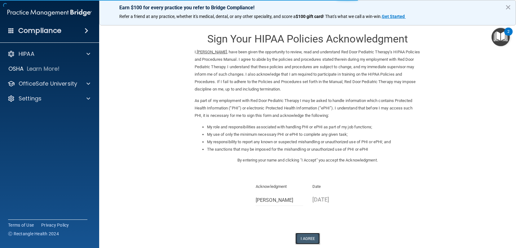
click at [308, 242] on button "I Agree" at bounding box center [307, 238] width 25 height 11
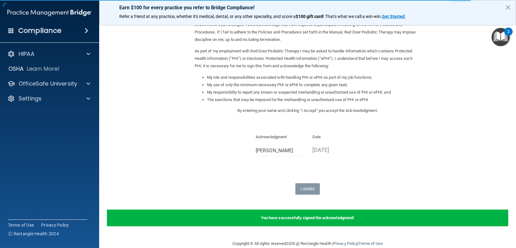
scroll to position [60, 0]
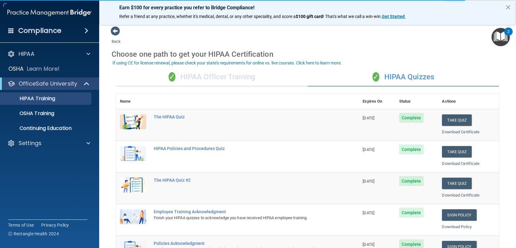
click at [218, 78] on div "✓ HIPAA Officer Training" at bounding box center [212, 77] width 192 height 19
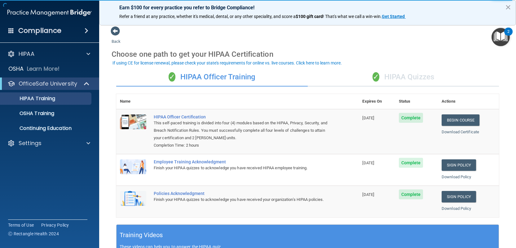
click at [396, 74] on div "✓ HIPAA Quizzes" at bounding box center [404, 77] width 192 height 19
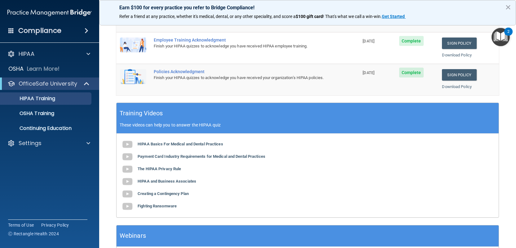
scroll to position [171, 0]
